Goal: Transaction & Acquisition: Purchase product/service

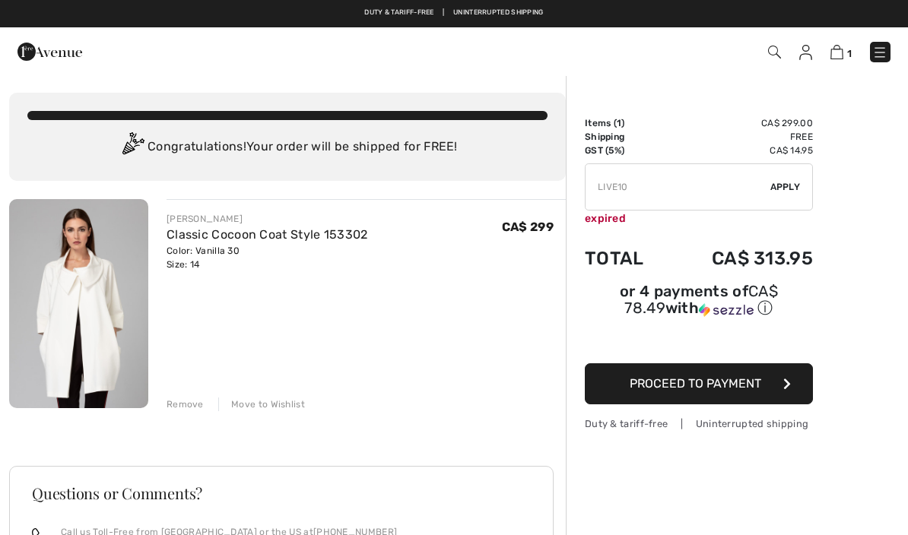
click at [177, 406] on div "Remove" at bounding box center [185, 405] width 37 height 14
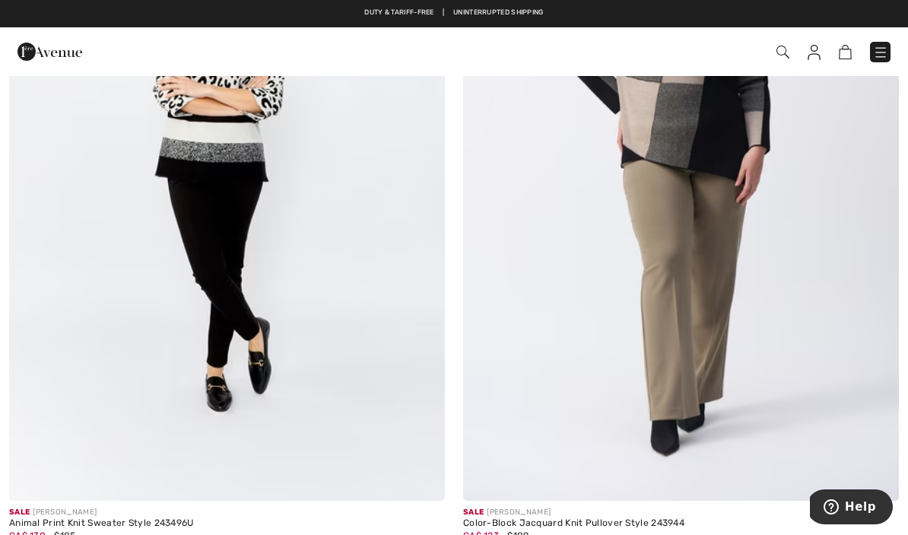
scroll to position [7005, 0]
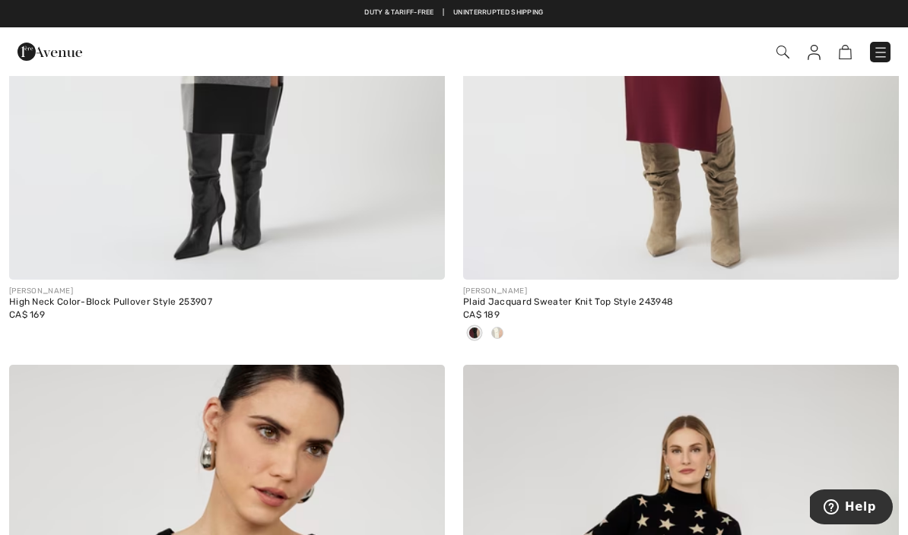
scroll to position [12579, 0]
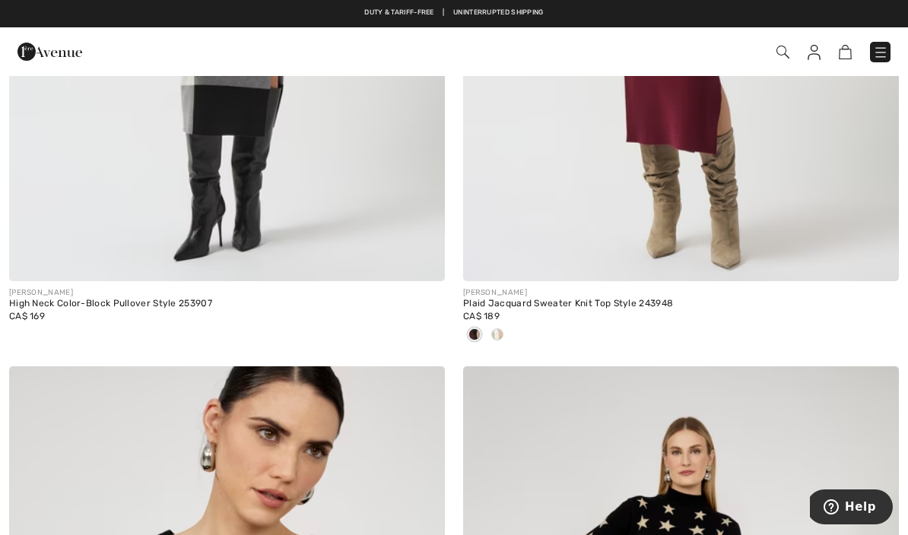
click at [878, 55] on img at bounding box center [880, 52] width 15 height 15
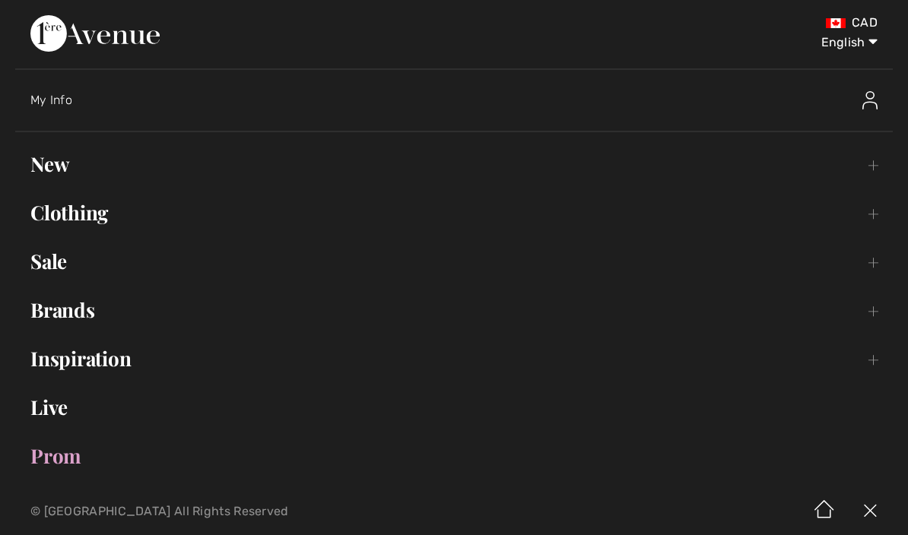
scroll to position [0, 0]
click at [44, 167] on link "New Toggle submenu" at bounding box center [454, 164] width 878 height 33
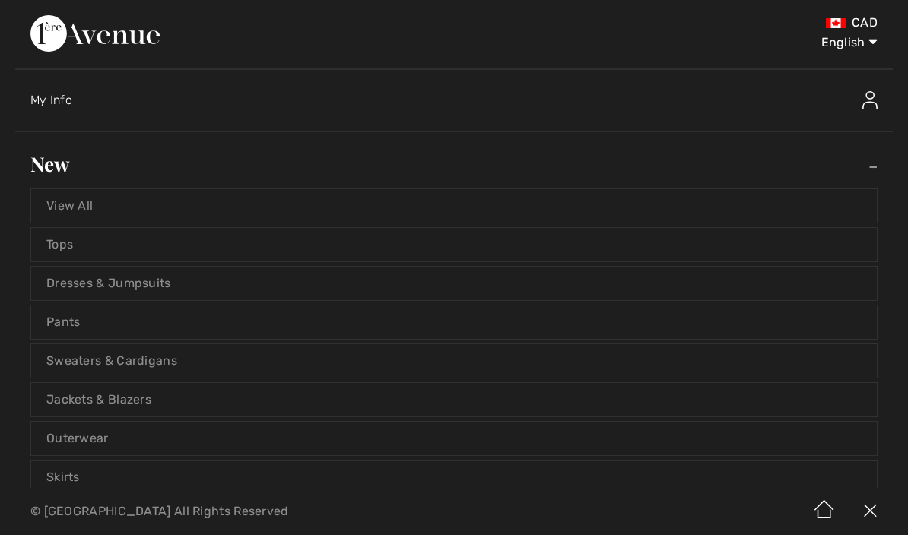
click at [53, 357] on link "Sweaters & Cardigans" at bounding box center [454, 361] width 846 height 33
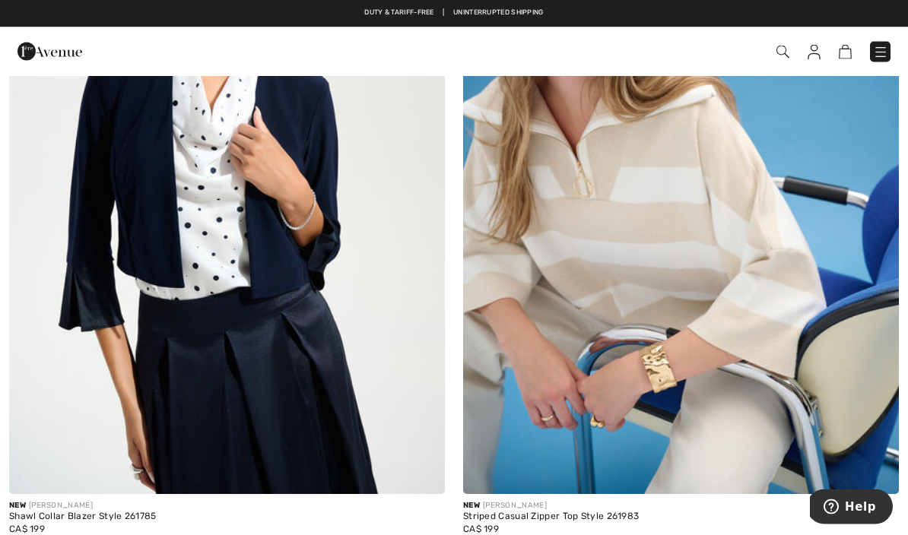
scroll to position [1802, 0]
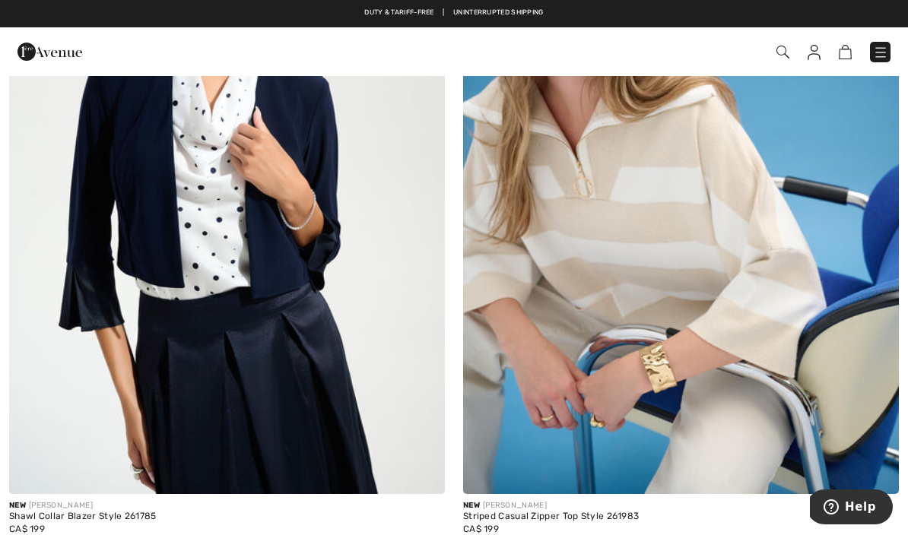
click at [887, 49] on img at bounding box center [880, 52] width 15 height 15
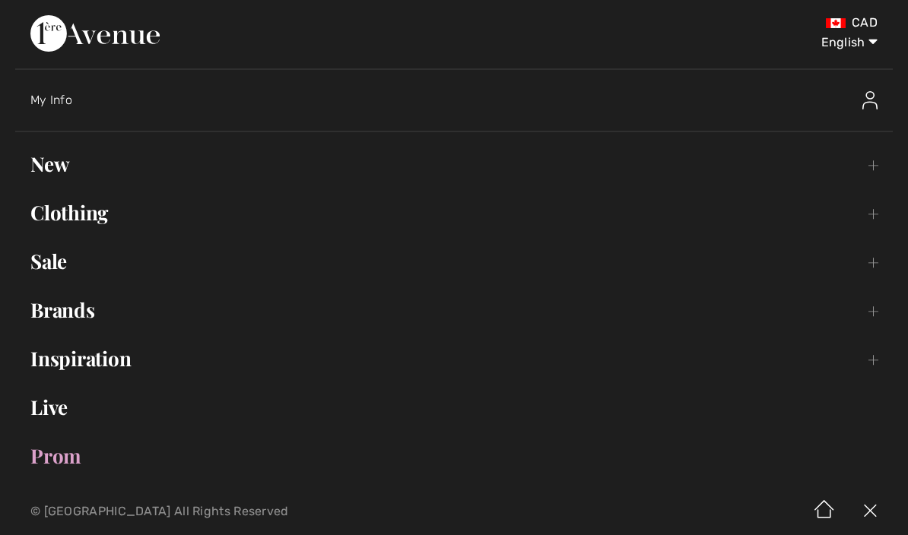
click at [57, 353] on link "Inspiration Toggle submenu" at bounding box center [454, 358] width 878 height 33
click at [68, 440] on link "Lookbook Open submenu" at bounding box center [454, 439] width 846 height 33
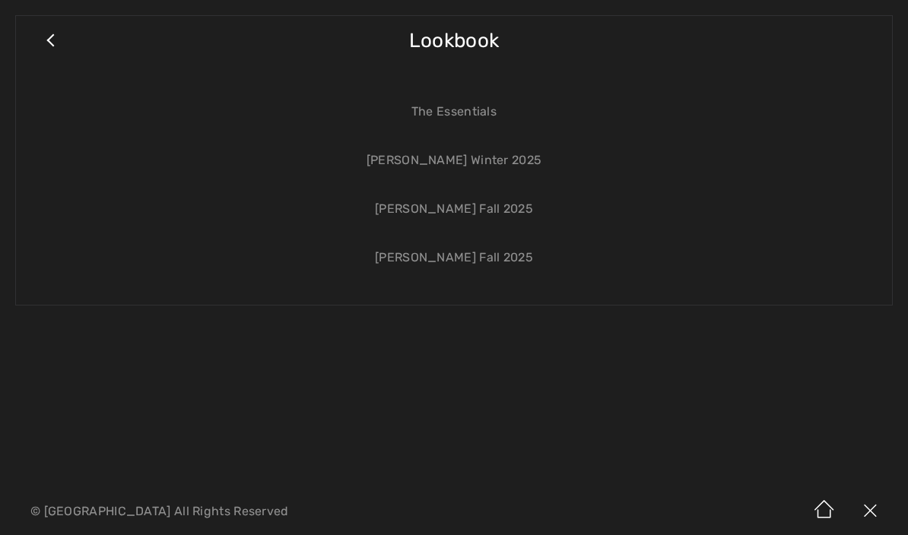
click at [501, 255] on link "[PERSON_NAME] Fall 2025" at bounding box center [454, 257] width 846 height 33
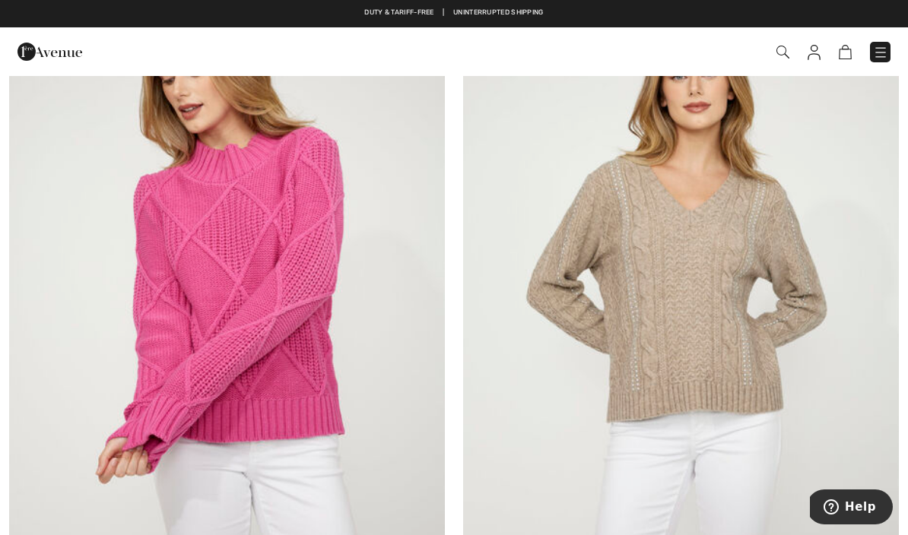
scroll to position [3883, 0]
